Goal: Information Seeking & Learning: Understand process/instructions

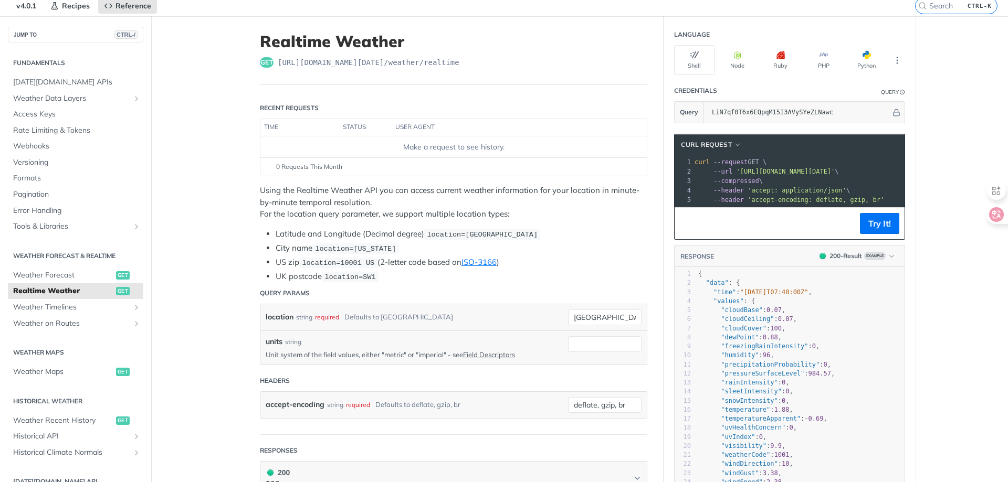
scroll to position [157, 0]
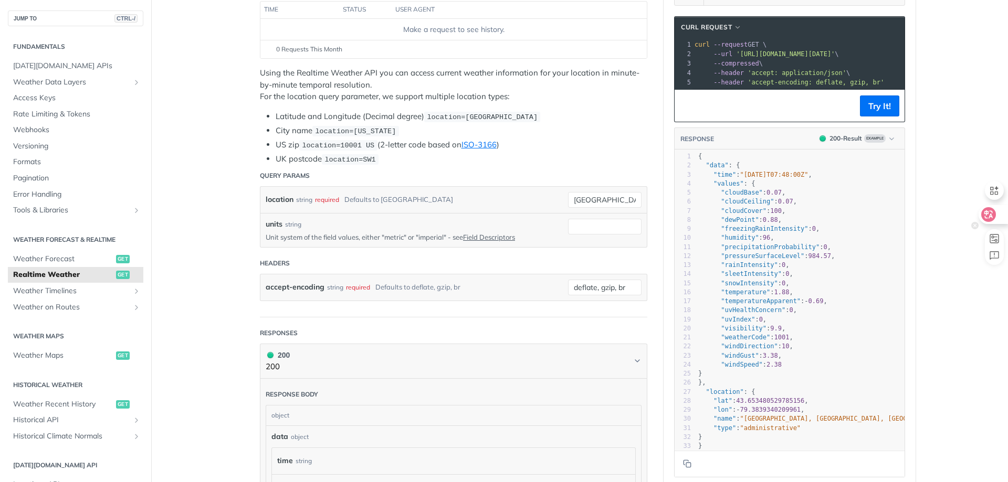
click at [1004, 213] on div at bounding box center [992, 214] width 28 height 19
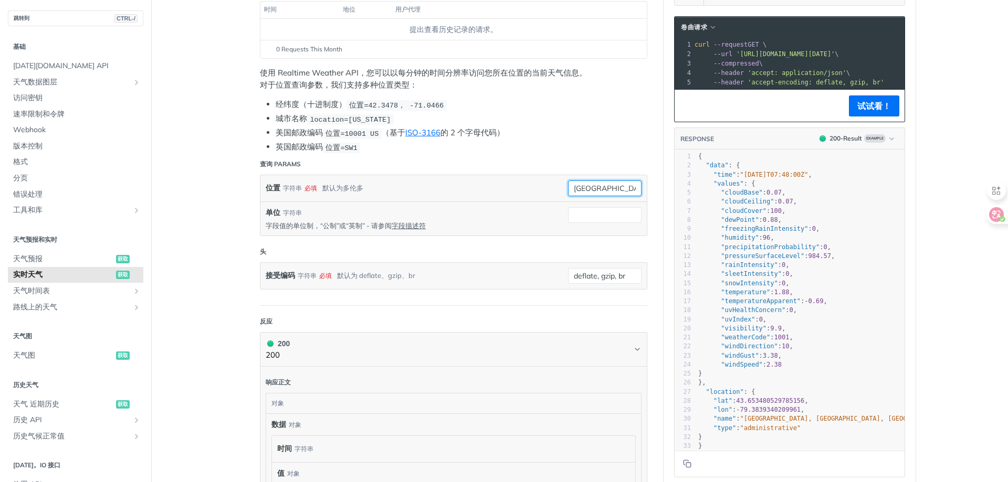
click at [593, 188] on input "[GEOGRAPHIC_DATA]" at bounding box center [604, 189] width 73 height 16
click at [437, 197] on div "位置 字符串 必填 默认为多伦多 toronto 必填 类型： 字符串 使用默认值" at bounding box center [453, 188] width 386 height 26
click at [862, 111] on font "试试看！" at bounding box center [874, 106] width 34 height 10
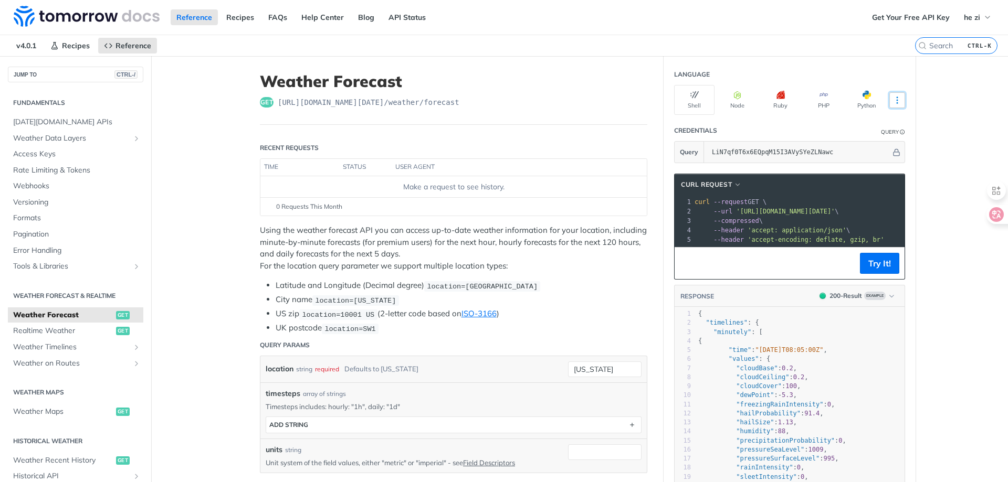
click at [889, 100] on button "More Languages" at bounding box center [897, 100] width 16 height 16
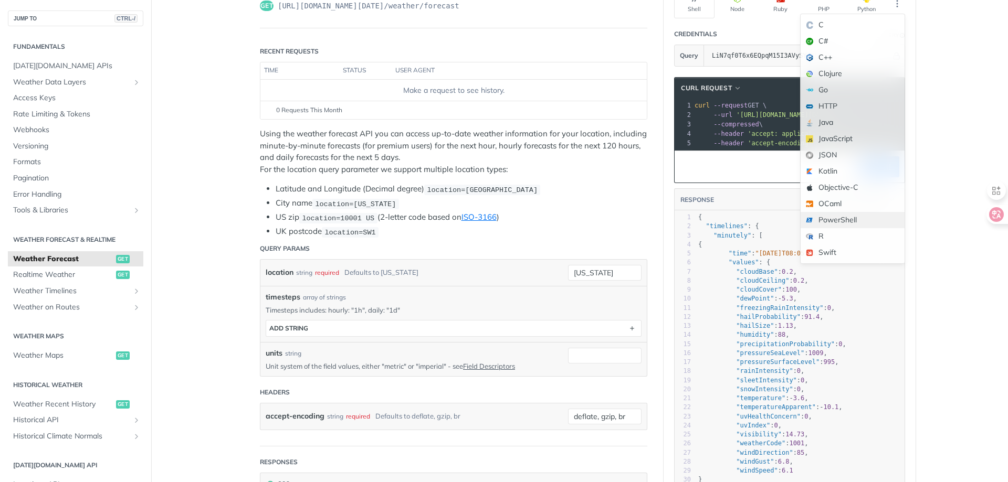
scroll to position [105, 0]
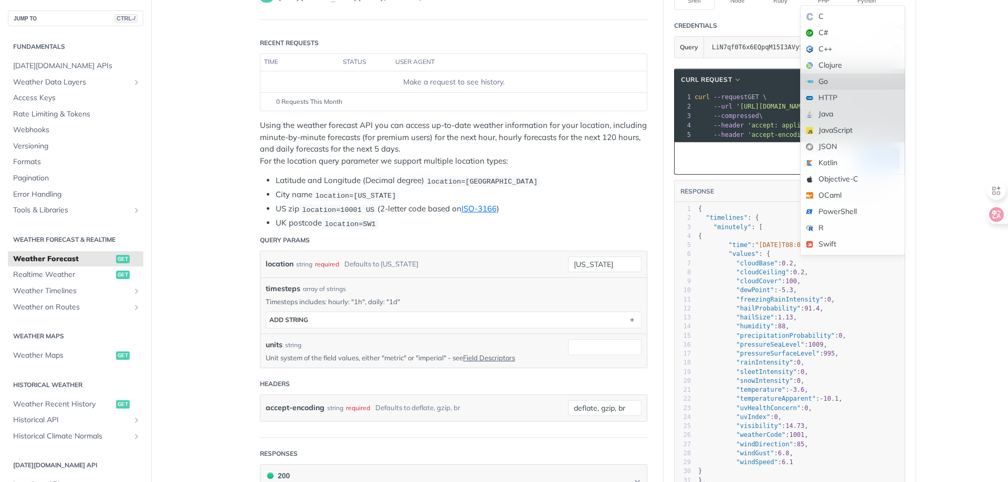
click at [817, 81] on div "Go" at bounding box center [853, 81] width 104 height 16
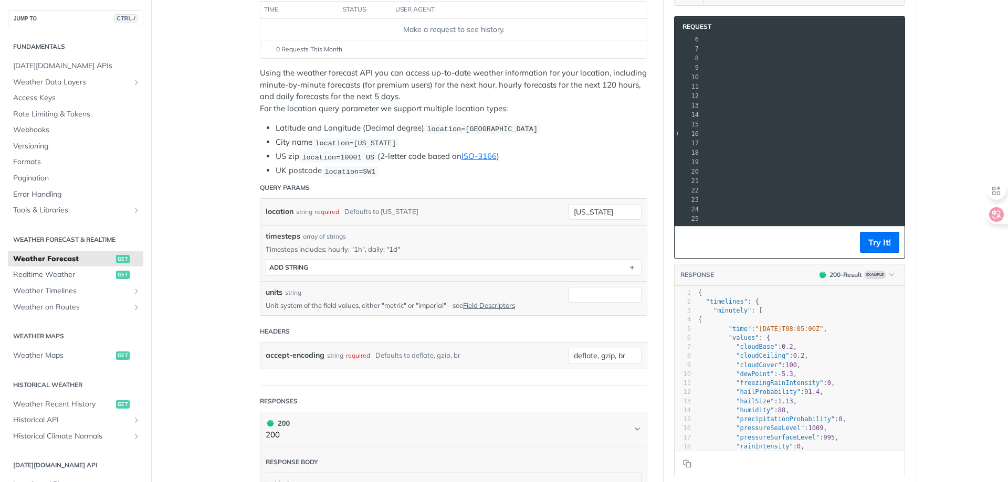
scroll to position [59, 0]
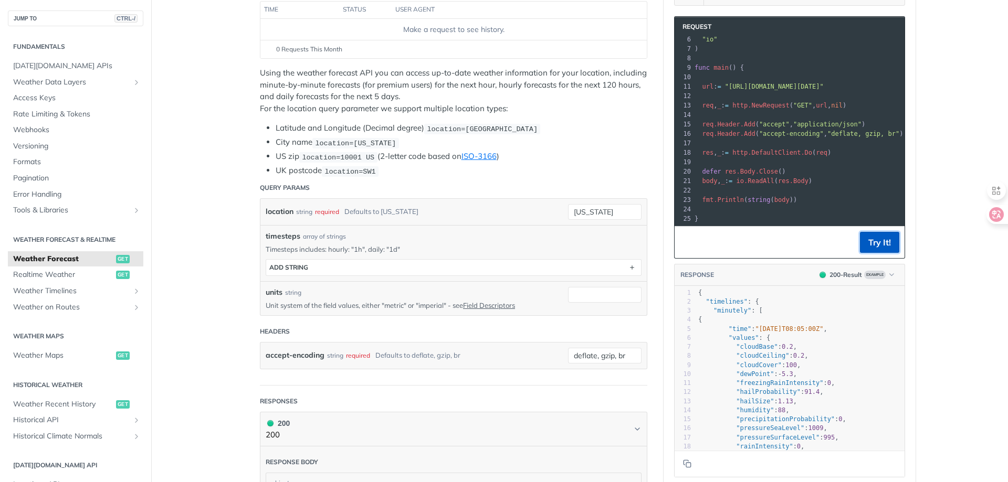
click at [879, 240] on button "Try It!" at bounding box center [879, 242] width 39 height 21
